Goal: Ask a question: Seek information or help from site administrators or community

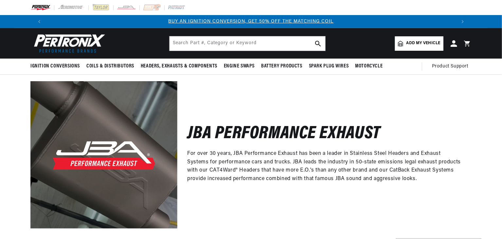
click at [66, 46] on img at bounding box center [67, 43] width 75 height 23
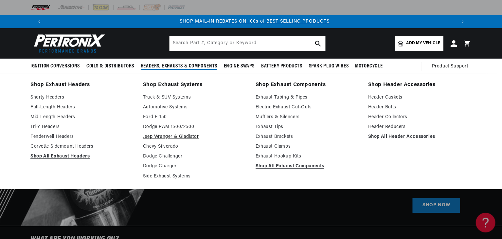
scroll to position [0, 409]
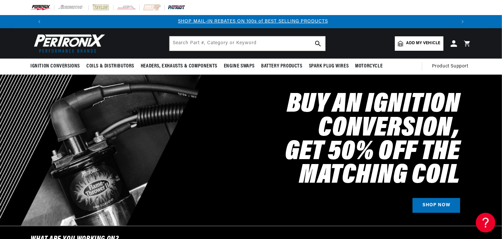
click at [178, 8] on img at bounding box center [177, 7] width 18 height 7
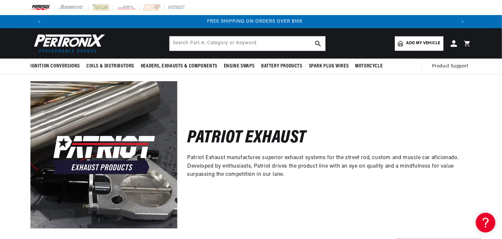
scroll to position [0, 818]
click at [128, 8] on img at bounding box center [127, 7] width 20 height 7
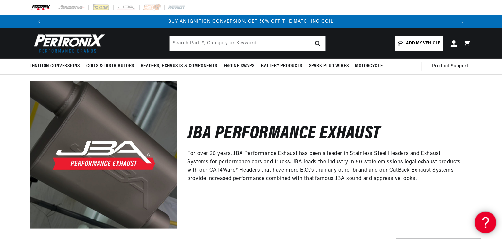
click at [486, 220] on icon at bounding box center [485, 221] width 10 height 49
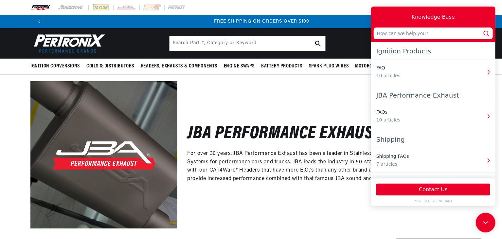
scroll to position [0, 818]
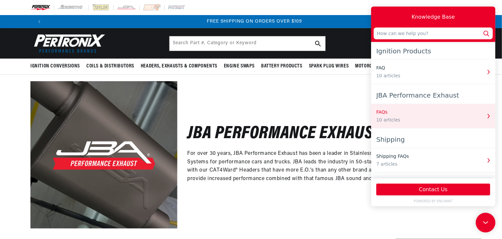
click at [409, 116] on div "FAQs 10 articles" at bounding box center [428, 116] width 105 height 15
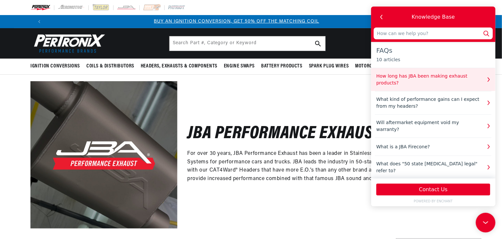
scroll to position [0, 0]
click at [470, 78] on div "How long has JBA been making exhaust products?" at bounding box center [428, 80] width 105 height 14
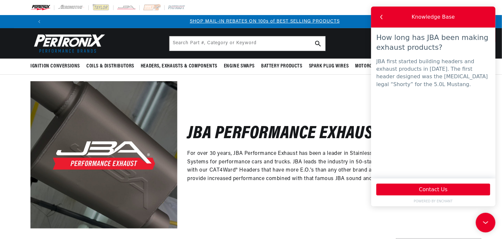
scroll to position [0, 409]
click at [379, 16] on icon "button" at bounding box center [381, 17] width 9 height 9
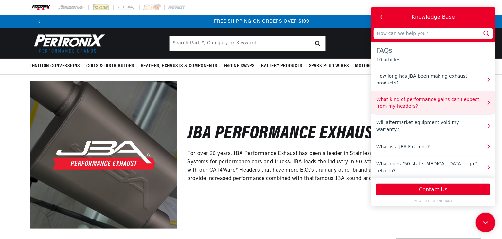
scroll to position [0, 818]
click at [451, 106] on div "What kind of performance gains can I expect from my headers?" at bounding box center [428, 103] width 105 height 14
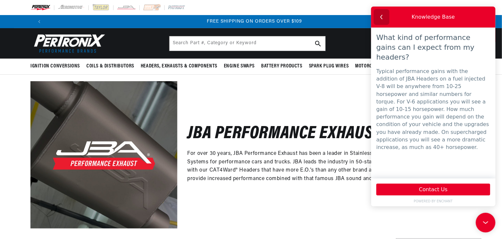
click at [382, 16] on icon "button" at bounding box center [381, 17] width 9 height 9
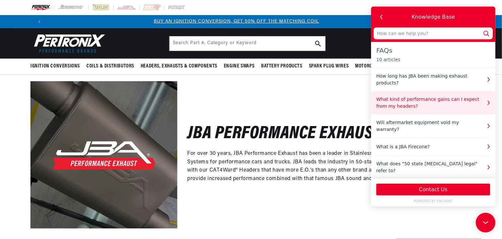
scroll to position [0, 0]
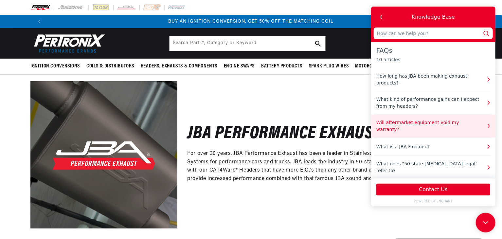
click at [425, 125] on div "Will aftermarket equipment void my warranty?" at bounding box center [428, 126] width 105 height 14
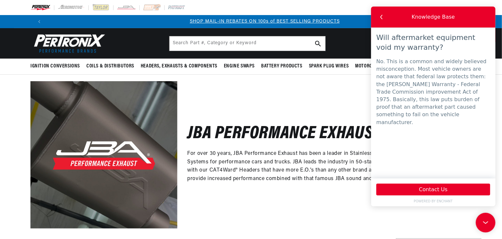
scroll to position [0, 409]
click at [382, 18] on use "button" at bounding box center [381, 17] width 2 height 4
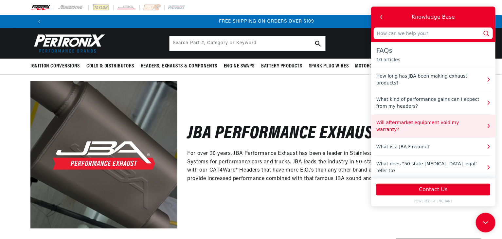
scroll to position [0, 818]
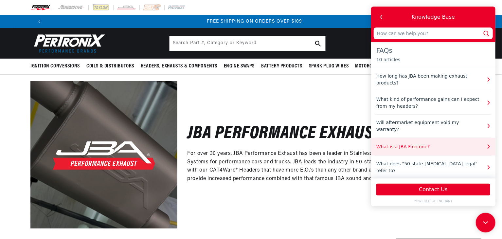
click at [419, 143] on div "What is a JBA Firecone?" at bounding box center [428, 146] width 105 height 7
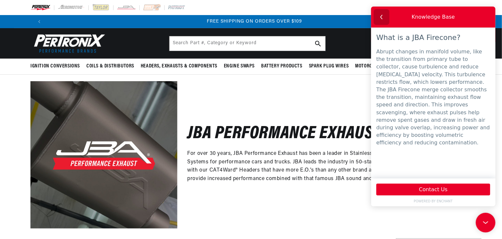
click at [380, 15] on icon "button" at bounding box center [381, 17] width 9 height 9
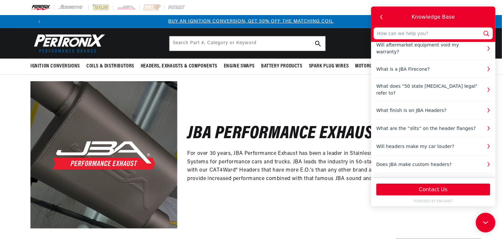
scroll to position [82, 0]
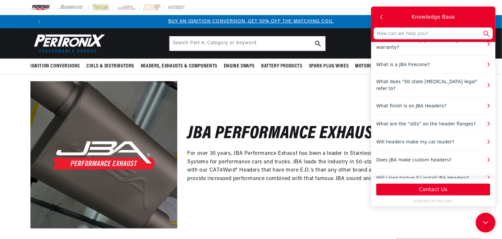
drag, startPoint x: 493, startPoint y: 63, endPoint x: 873, endPoint y: 141, distance: 387.8
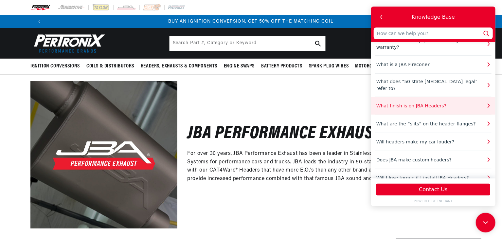
click at [433, 97] on button "What finish is on JBA Headers?" at bounding box center [433, 106] width 124 height 18
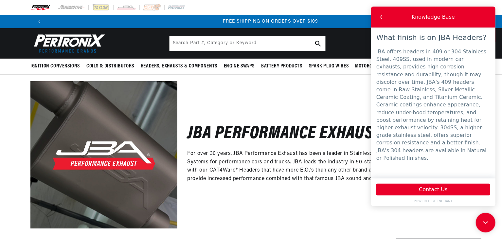
scroll to position [0, 818]
click at [382, 17] on icon "button" at bounding box center [381, 17] width 9 height 9
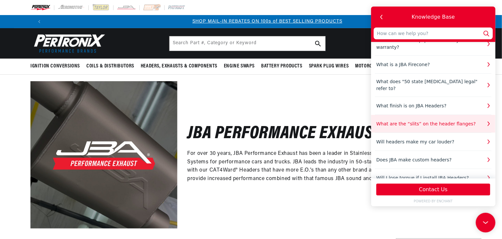
scroll to position [0, 409]
click at [433, 121] on div "What are the “slits” on the header flanges?" at bounding box center [428, 124] width 105 height 7
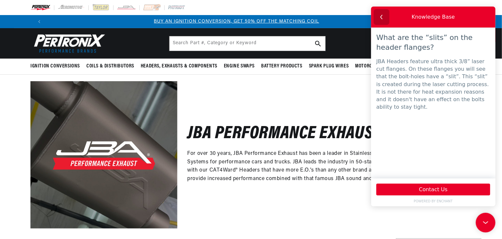
scroll to position [0, 0]
click at [382, 16] on icon "button" at bounding box center [381, 17] width 9 height 9
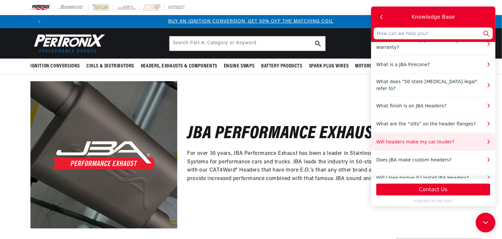
click at [426, 139] on div "Will headers make my car louder?" at bounding box center [428, 142] width 105 height 7
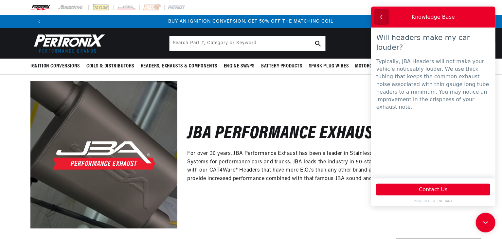
click at [382, 17] on icon "button" at bounding box center [381, 17] width 9 height 9
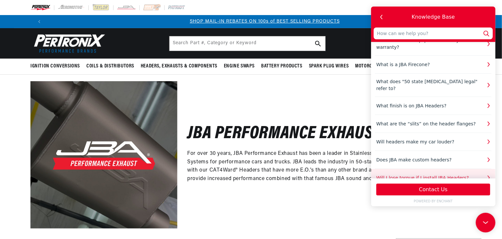
scroll to position [0, 409]
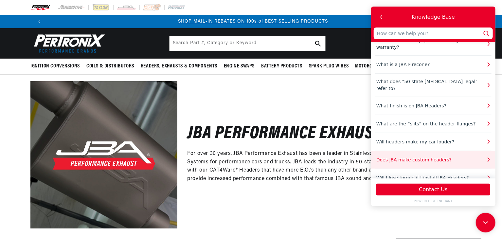
click at [431, 157] on div "Does JBA make custom headers?" at bounding box center [428, 160] width 105 height 7
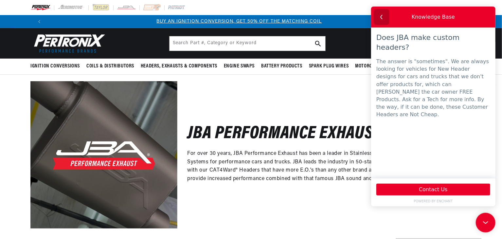
scroll to position [0, 0]
click at [380, 18] on icon "button" at bounding box center [381, 17] width 9 height 9
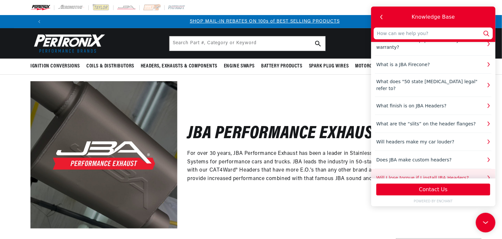
scroll to position [0, 409]
click at [439, 175] on div "Will I lose torque if I install JBA Headers?" at bounding box center [428, 178] width 105 height 7
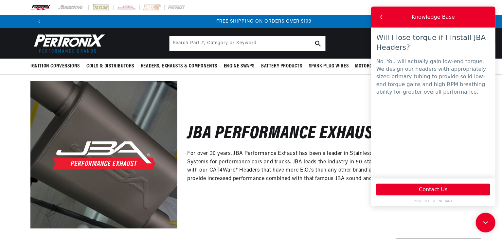
scroll to position [0, 818]
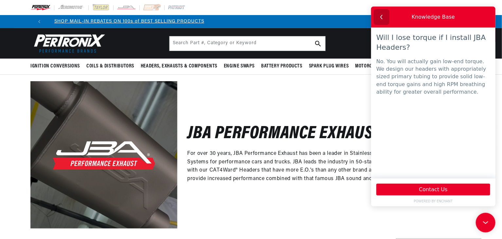
click at [383, 16] on icon "button" at bounding box center [381, 17] width 9 height 9
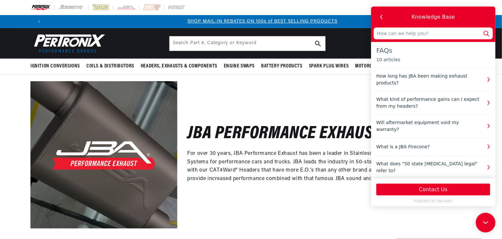
scroll to position [0, 409]
click at [299, 214] on div "JBA Performance Exhaust For over 30 years, JBA Performance Exhaust has been a l…" at bounding box center [325, 154] width 294 height 147
click at [486, 222] on icon at bounding box center [486, 222] width 10 height 49
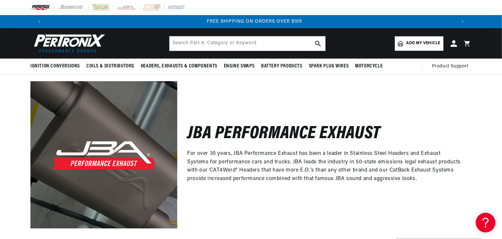
click at [425, 209] on div "JBA Performance Exhaust For over 30 years, JBA Performance Exhaust has been a l…" at bounding box center [325, 154] width 294 height 147
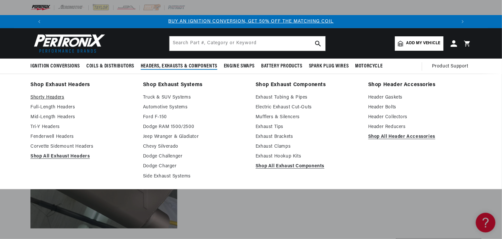
click at [54, 97] on link "Shorty Headers" at bounding box center [82, 98] width 104 height 8
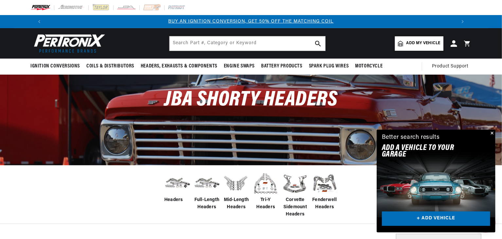
click at [182, 181] on img at bounding box center [177, 183] width 26 height 21
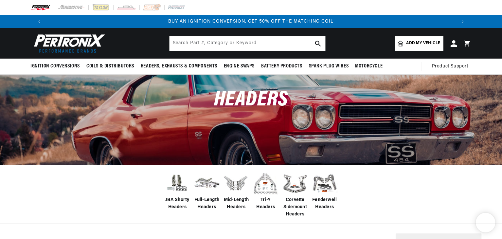
click at [177, 198] on span "JBA Shorty Headers" at bounding box center [177, 204] width 26 height 15
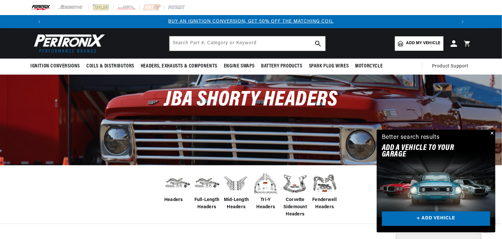
click at [75, 196] on div "Headers" at bounding box center [251, 194] width 502 height 59
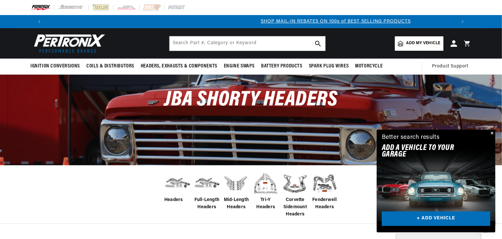
scroll to position [0, 409]
click at [422, 218] on link "+ ADD VEHICLE" at bounding box center [436, 219] width 108 height 15
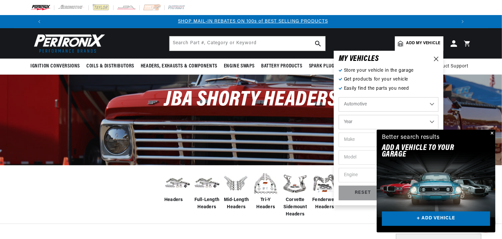
click at [431, 105] on select "Automotive Agricultural Industrial Marine Motorcycle" at bounding box center [389, 104] width 100 height 14
click at [339, 97] on select "Automotive Agricultural Industrial Marine Motorcycle" at bounding box center [389, 104] width 100 height 14
click at [416, 120] on select "Year 2022 2021 2020 2019 2018 2017 2016 2015 2014 2013 2012 2011 2010 2009 2008…" at bounding box center [389, 122] width 100 height 14
select select "2019"
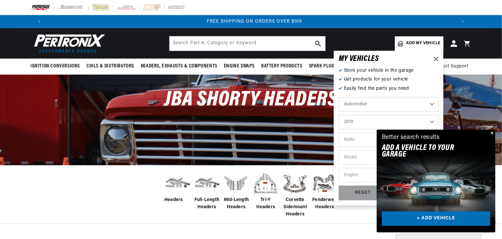
click at [339, 115] on select "Year 2022 2021 2020 2019 2018 2017 2016 2015 2014 2013 2012 2011 2010 2009 2008…" at bounding box center [389, 122] width 100 height 14
select select "2019"
click at [352, 142] on select "Make Cadillac Chevrolet Chrysler Dodge Ford GMC INFINITI Jeep Nissan Ram Subaru…" at bounding box center [389, 140] width 100 height 14
select select "Chevrolet"
click at [339, 133] on select "Make Cadillac Chevrolet Chrysler Dodge Ford GMC INFINITI Jeep Nissan Ram Subaru…" at bounding box center [389, 140] width 100 height 14
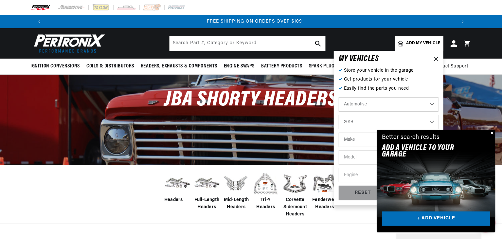
select select "Chevrolet"
click at [351, 157] on select "Model Camaro Colorado Corvette Silverado 1500 Silverado 1500 LD Silverado 2500 …" at bounding box center [389, 157] width 100 height 14
select select "Silverado-1500"
click at [339, 150] on select "Model Camaro Colorado Corvette Silverado 1500 Silverado 1500 LD Silverado 2500 …" at bounding box center [389, 157] width 100 height 14
select select "Silverado-1500"
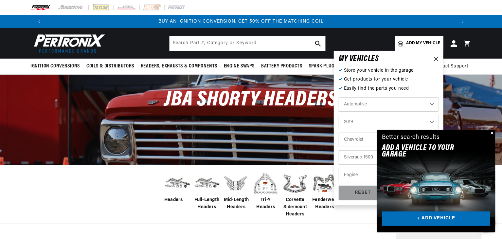
click at [355, 177] on select "Engine 4.3L 5.3L 6.2L" at bounding box center [389, 175] width 100 height 14
select select "5.3L"
click at [339, 168] on select "Engine 4.3L 5.3L 6.2L" at bounding box center [389, 175] width 100 height 14
select select "5.3L"
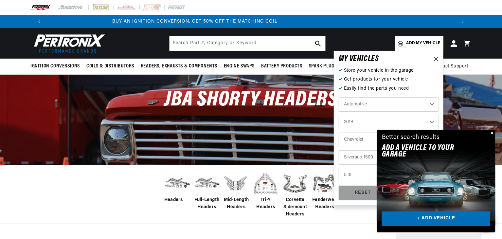
click at [439, 217] on link "+ ADD VEHICLE" at bounding box center [436, 219] width 108 height 15
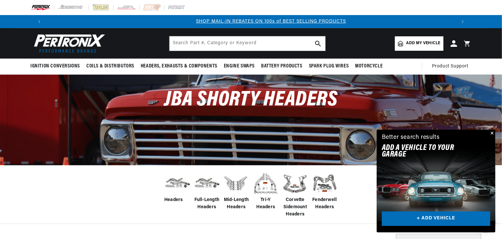
scroll to position [0, 409]
click at [439, 217] on link "+ ADD VEHICLE" at bounding box center [436, 219] width 108 height 15
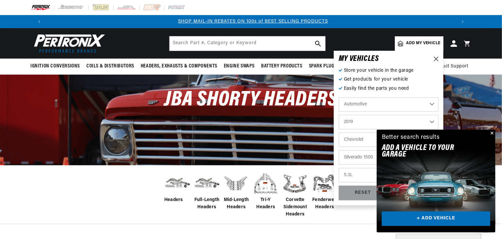
select select "2019"
select select "Chevrolet"
select select "Silverado-1500"
select select "5.3L"
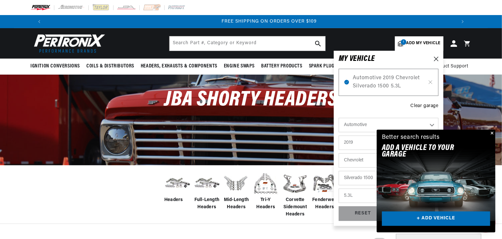
scroll to position [0, 818]
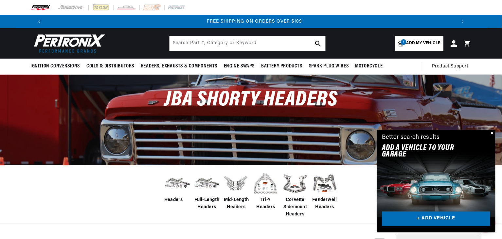
click at [493, 133] on button "Close" at bounding box center [492, 134] width 8 height 8
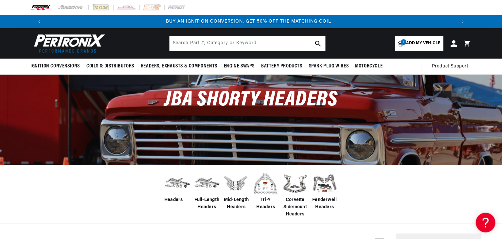
scroll to position [0, 0]
click at [179, 180] on img at bounding box center [177, 183] width 26 height 21
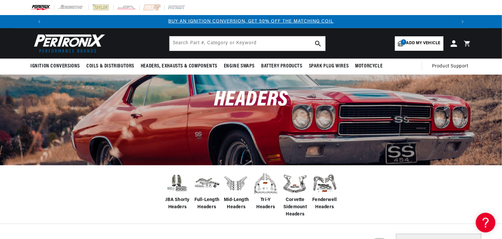
click at [180, 199] on span "JBA Shorty Headers" at bounding box center [177, 204] width 26 height 15
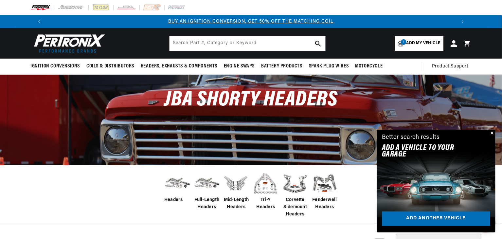
click at [423, 44] on span "Add my vehicle" at bounding box center [424, 43] width 34 height 6
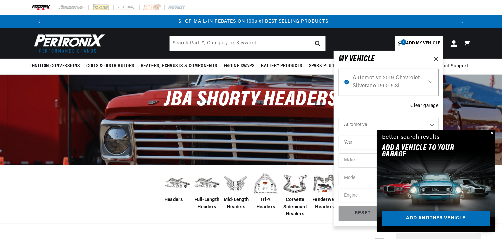
scroll to position [0, 409]
click at [390, 61] on div "MY VEHICLE" at bounding box center [389, 59] width 100 height 7
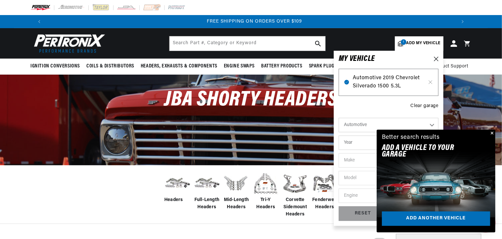
click at [378, 81] on span "Automotive 2019 Chevrolet Silverado 1500 5.3L" at bounding box center [389, 82] width 72 height 17
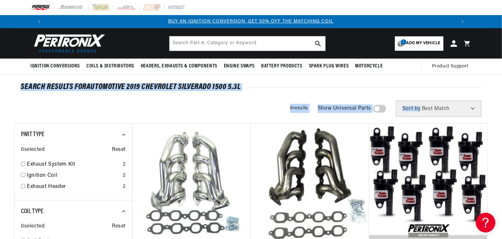
drag, startPoint x: 502, startPoint y: 40, endPoint x: 503, endPoint y: 133, distance: 93.0
click at [502, 133] on html "Skip to content Your cart Your cart is empty Get the right parts the first time…" at bounding box center [251, 119] width 502 height 239
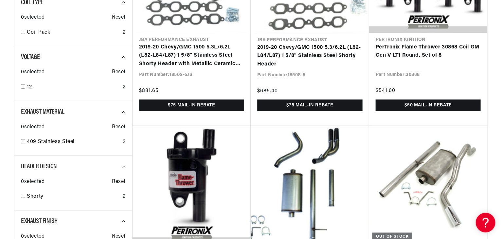
scroll to position [0, 409]
drag, startPoint x: 500, startPoint y: 135, endPoint x: 502, endPoint y: 178, distance: 42.9
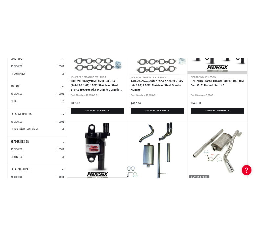
scroll to position [0, 818]
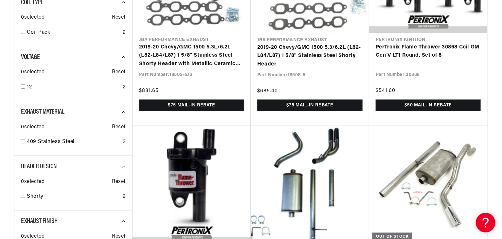
drag, startPoint x: 502, startPoint y: 193, endPoint x: 500, endPoint y: 189, distance: 4.9
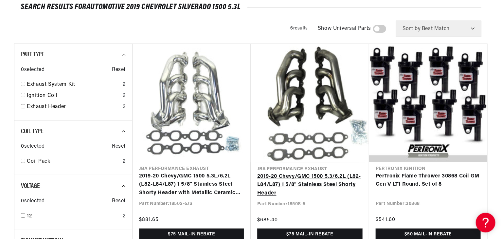
scroll to position [0, 0]
click at [304, 198] on link "2019-20 Chevy/GMC 1500 5.3/6.2L (L82-L84/L87) 1 5/8" Stainless Steel Shorty Hea…" at bounding box center [309, 185] width 105 height 25
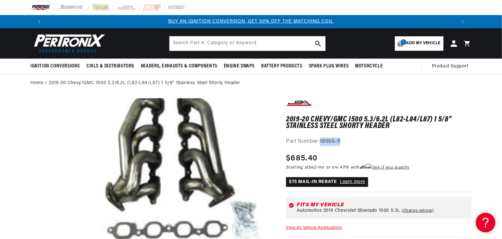
drag, startPoint x: 322, startPoint y: 142, endPoint x: 342, endPoint y: 142, distance: 19.3
click at [341, 142] on strong "1850S-5" at bounding box center [330, 141] width 20 height 5
copy strong "1850S-5"
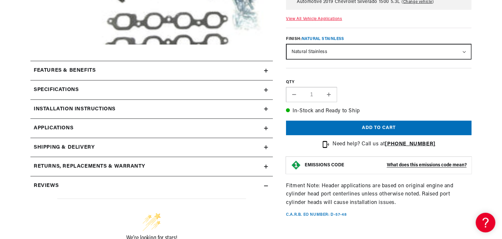
click at [266, 90] on icon at bounding box center [266, 90] width 0 height 4
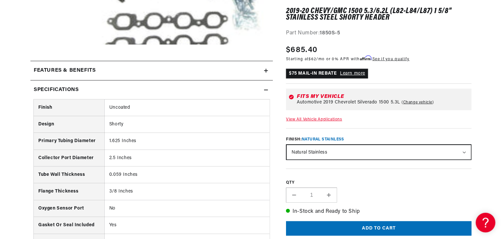
scroll to position [0, 818]
drag, startPoint x: 502, startPoint y: 48, endPoint x: 503, endPoint y: 76, distance: 28.2
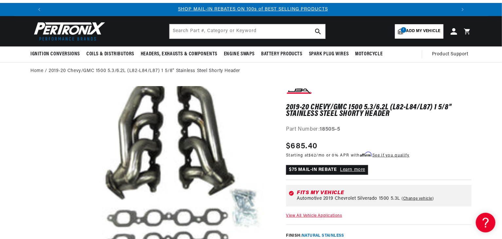
scroll to position [0, 0]
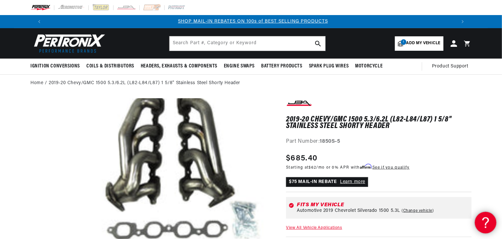
click at [485, 222] on use at bounding box center [485, 222] width 6 height 10
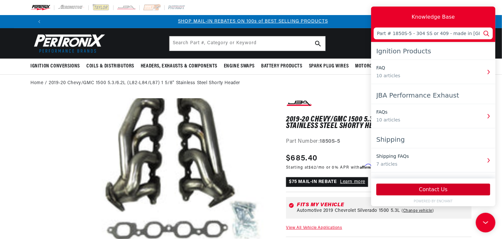
scroll to position [0, 409]
click at [485, 32] on icon at bounding box center [486, 33] width 9 height 9
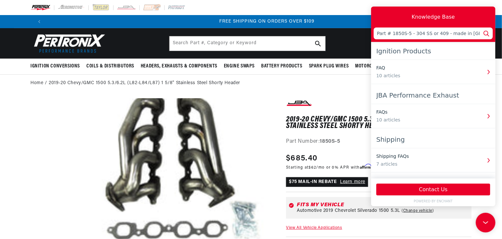
scroll to position [0, 818]
click at [487, 32] on icon at bounding box center [486, 33] width 9 height 9
click at [443, 34] on input "Part # 1850S-5 - 304 SS or 409 - made in USA ?" at bounding box center [433, 34] width 119 height 12
click at [486, 32] on icon at bounding box center [486, 33] width 9 height 9
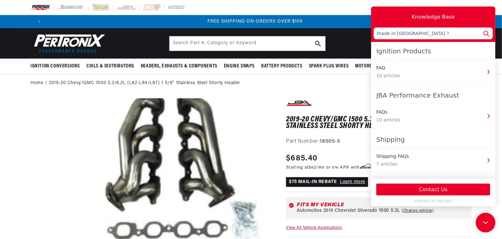
scroll to position [0, 818]
click at [489, 33] on icon at bounding box center [486, 33] width 9 height 9
click at [486, 30] on icon at bounding box center [486, 33] width 9 height 9
click at [410, 33] on input "made in USA ?" at bounding box center [433, 34] width 119 height 12
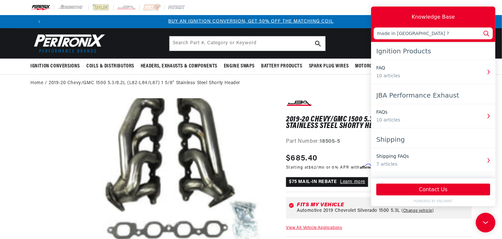
click at [376, 35] on input "made in USA ?" at bounding box center [433, 34] width 119 height 12
paste input "1850S-5"
type input "1850S-5 made in USA ?"
click at [487, 34] on icon at bounding box center [486, 33] width 9 height 9
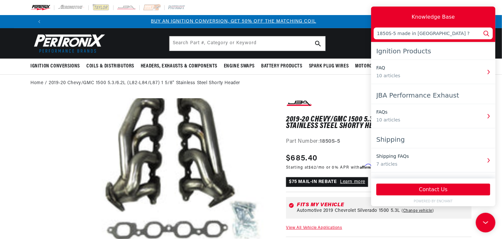
scroll to position [0, 0]
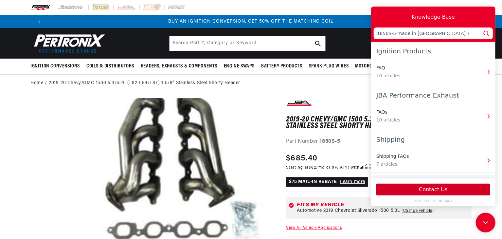
click at [434, 188] on button "Contact Us" at bounding box center [433, 190] width 114 height 12
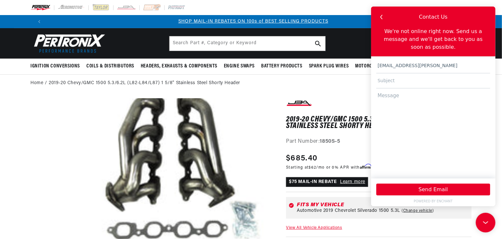
scroll to position [0, 409]
type input "[EMAIL_ADDRESS][PERSON_NAME][DOMAIN_NAME]"
click at [397, 76] on input "text" at bounding box center [433, 80] width 114 height 15
paste input "1850S-5"
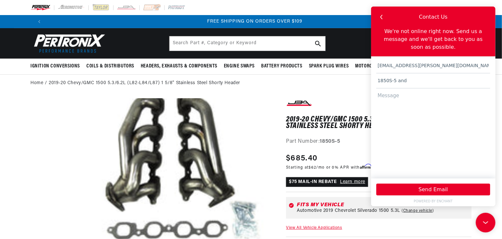
paste input "1850S-5"
type input "1850S-5 and 1850S-5"
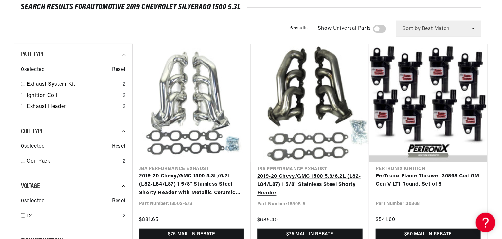
scroll to position [0, 409]
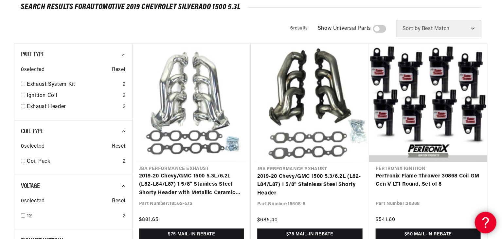
click at [485, 220] on icon at bounding box center [485, 221] width 10 height 49
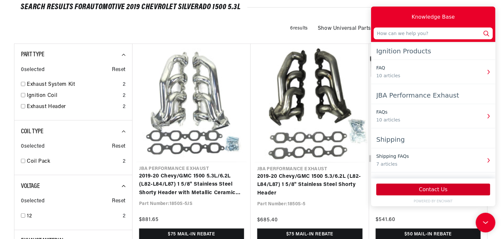
click at [429, 187] on button "Contact Us" at bounding box center [433, 190] width 114 height 12
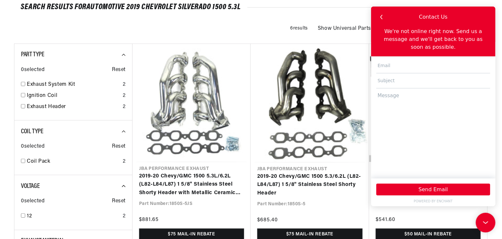
scroll to position [0, 818]
type input "1"
click at [395, 73] on input "text" at bounding box center [433, 80] width 114 height 15
paste input "1850S-5"
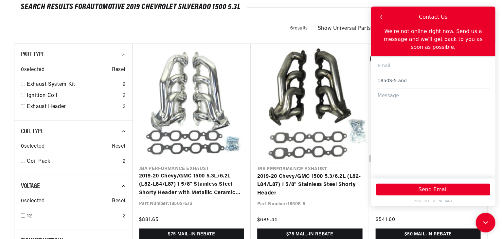
paste input "1850S-5"
type input "1850S-5 and 1850S-5JS"
click at [396, 58] on input "text" at bounding box center [433, 65] width 114 height 15
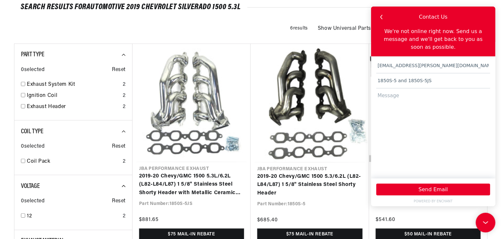
type input "[EMAIL_ADDRESS][PERSON_NAME][DOMAIN_NAME]"
click at [407, 88] on textarea at bounding box center [433, 130] width 114 height 84
click at [449, 100] on textarea "Are these made out of 304 SS ? Are these made here in the [GEOGRAPHIC_DATA]? Th…" at bounding box center [433, 130] width 114 height 84
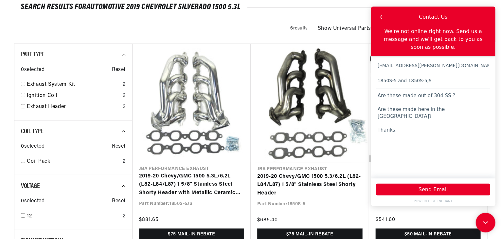
click at [449, 88] on textarea "Are these made out of 304 SS ? Are these made here in the [GEOGRAPHIC_DATA]? Th…" at bounding box center [433, 130] width 114 height 84
click at [451, 96] on textarea "Are these made out of 304 SS ? If not what? Are these made here in the [GEOGRAP…" at bounding box center [433, 130] width 114 height 84
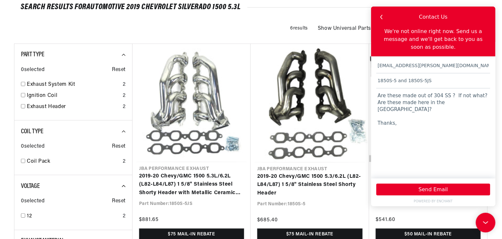
click at [474, 89] on textarea "Are these made out of 304 SS ? If not what? Are these made here in the [GEOGRAP…" at bounding box center [433, 130] width 114 height 84
click at [450, 103] on textarea "Are these made out of 304 SS ? If not what? Are these made here in the [GEOGRAP…" at bounding box center [433, 130] width 114 height 84
click at [459, 89] on textarea "Are these made out of 304 SS ? If not what? Are these made here in the [GEOGRAP…" at bounding box center [433, 130] width 114 height 84
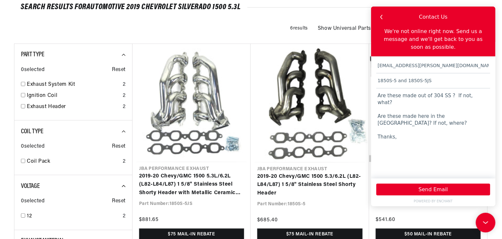
click at [395, 116] on textarea "Are these made out of 304 SS ? If not, what? Are these made here in the [GEOGRA…" at bounding box center [433, 130] width 114 height 84
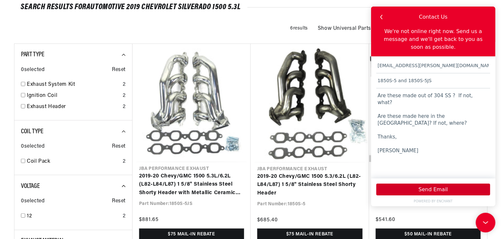
type textarea "Are these made out of 304 SS ? If not, what? Are these made here in the [GEOGRA…"
click at [432, 188] on button "Send Email" at bounding box center [433, 190] width 114 height 12
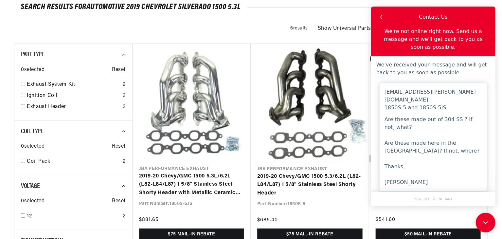
scroll to position [0, 4]
click at [483, 222] on icon at bounding box center [486, 222] width 10 height 49
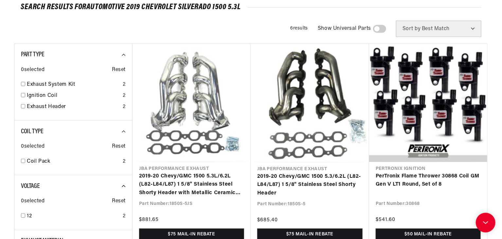
scroll to position [0, 0]
